Goal: Book appointment/travel/reservation

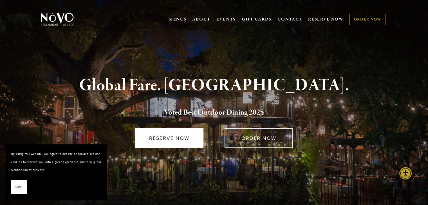
click at [178, 133] on link "RESERVE NOW" at bounding box center [169, 138] width 68 height 20
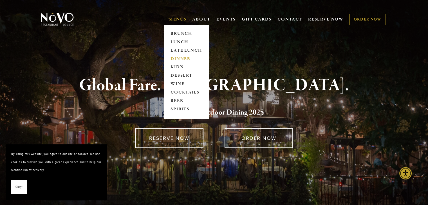
click at [180, 60] on link "DINNER" at bounding box center [186, 59] width 35 height 8
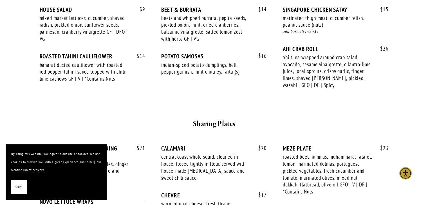
scroll to position [260, 0]
